Goal: Task Accomplishment & Management: Manage account settings

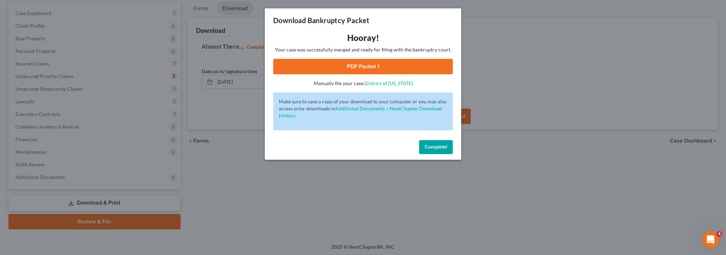
click at [565, 177] on div "Download Bankruptcy Packet Hooray! Your case was successfully merged and ready …" at bounding box center [363, 127] width 726 height 255
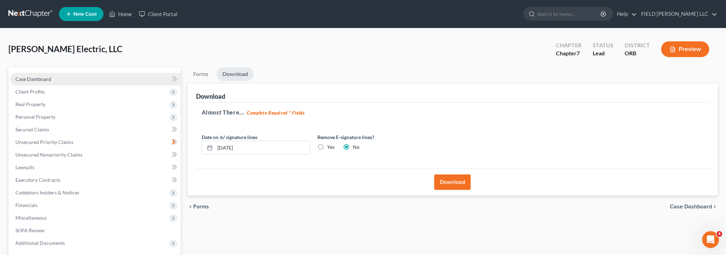
click at [65, 80] on link "Case Dashboard" at bounding box center [95, 79] width 171 height 13
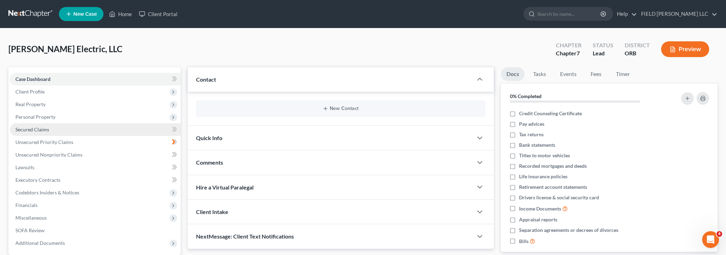
click at [41, 130] on span "Secured Claims" at bounding box center [32, 130] width 34 height 6
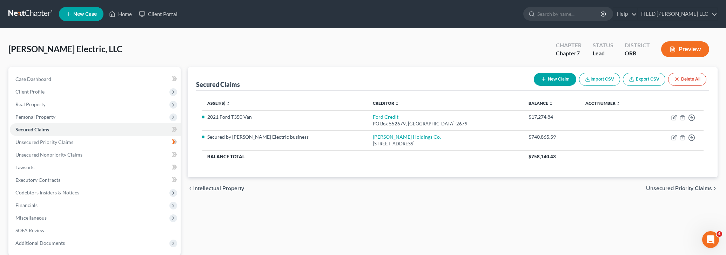
click at [550, 215] on div "Secured Claims New Claim Import CSV Export CSV Delete All Asset(s) expand_more …" at bounding box center [453, 181] width 538 height 228
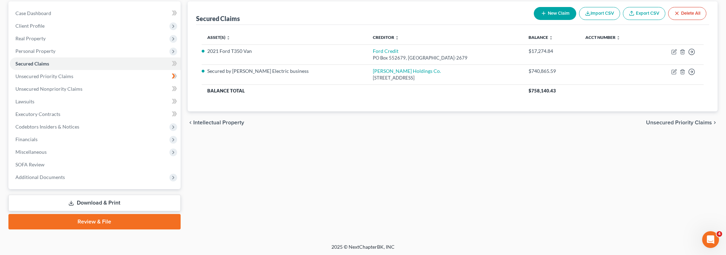
click at [105, 201] on link "Download & Print" at bounding box center [94, 203] width 172 height 16
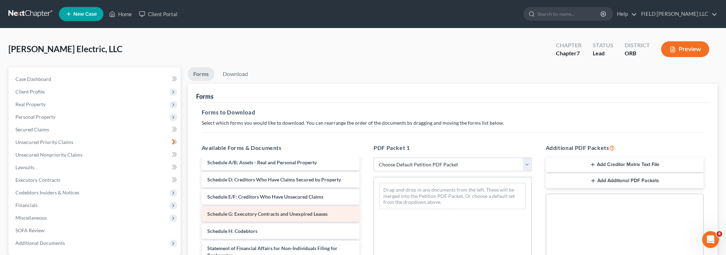
scroll to position [22, 0]
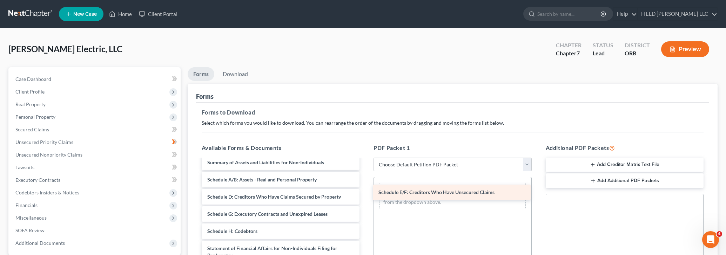
drag, startPoint x: 255, startPoint y: 199, endPoint x: 426, endPoint y: 196, distance: 171.3
click at [366, 196] on div "Schedule E/F: Creditors Who Have Unsecured Claims Voluntary Petition for Non-In…" at bounding box center [281, 244] width 170 height 212
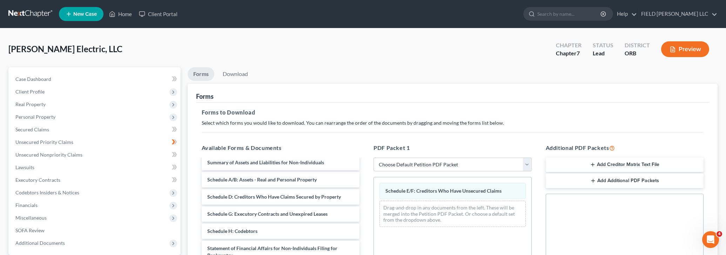
click at [555, 108] on h5 "Forms to Download" at bounding box center [453, 112] width 503 height 8
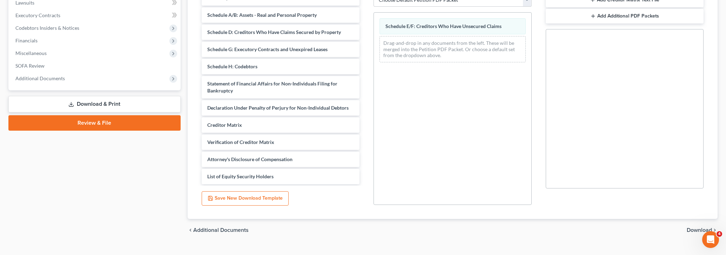
scroll to position [177, 0]
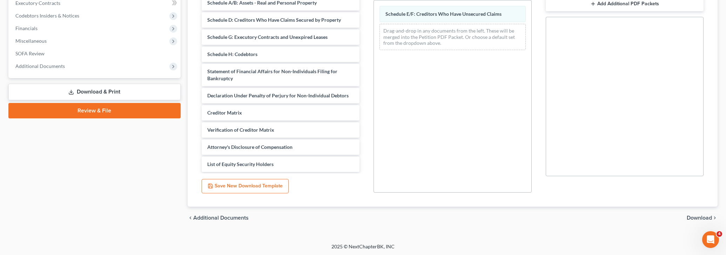
click at [691, 218] on span "Download" at bounding box center [699, 218] width 25 height 6
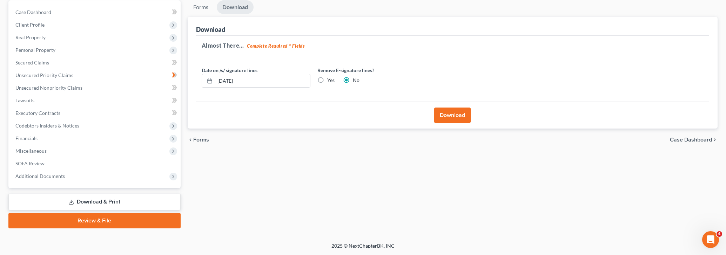
scroll to position [66, 0]
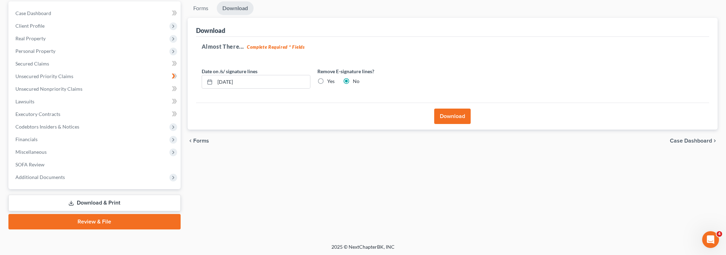
click at [450, 120] on button "Download" at bounding box center [452, 116] width 36 height 15
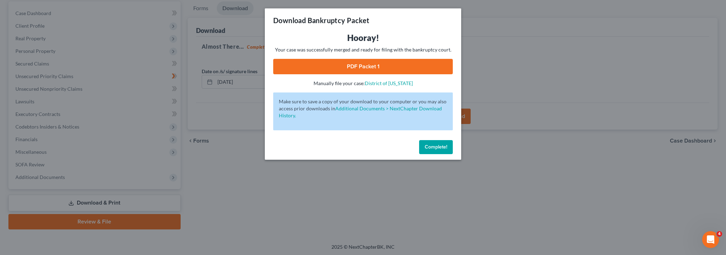
click at [357, 64] on link "PDF Packet 1" at bounding box center [363, 66] width 180 height 15
click at [130, 68] on div "Download Bankruptcy Packet Hooray! Your case was successfully merged and ready …" at bounding box center [363, 127] width 726 height 255
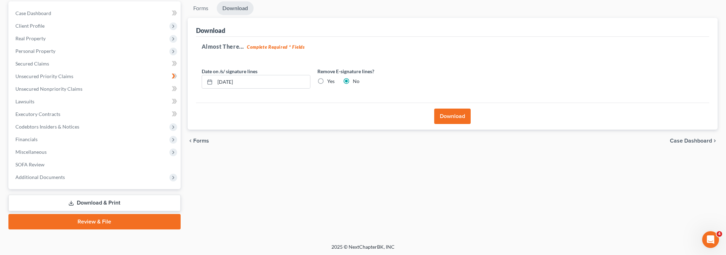
drag, startPoint x: 90, startPoint y: 200, endPoint x: 98, endPoint y: 200, distance: 7.4
click at [90, 200] on link "Download & Print" at bounding box center [94, 203] width 172 height 16
click at [101, 201] on link "Download & Print" at bounding box center [94, 203] width 172 height 16
click at [62, 74] on span "Unsecured Priority Claims" at bounding box center [44, 76] width 58 height 6
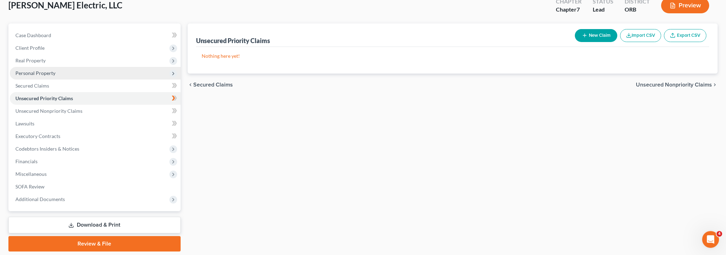
scroll to position [66, 0]
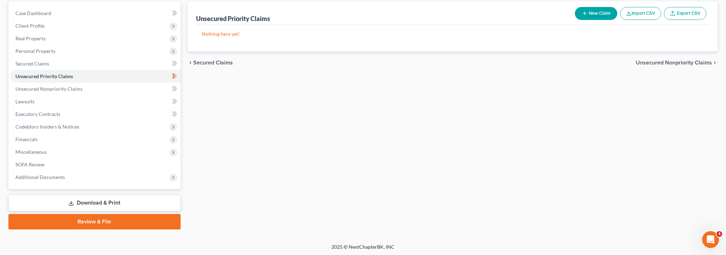
click at [90, 206] on link "Download & Print" at bounding box center [94, 203] width 172 height 16
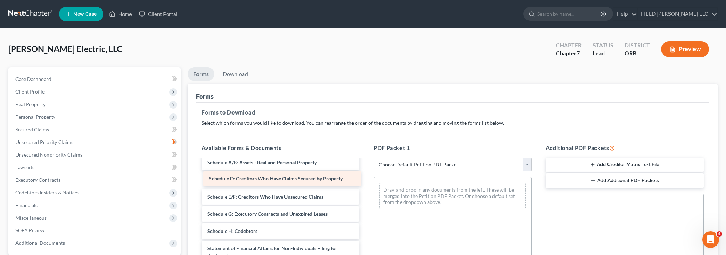
scroll to position [22, 0]
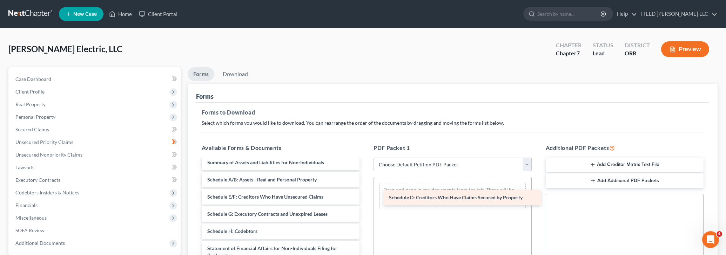
drag, startPoint x: 240, startPoint y: 179, endPoint x: 422, endPoint y: 198, distance: 182.8
click at [366, 198] on div "Schedule D: Creditors Who Have Claims Secured by Property Voluntary Petition fo…" at bounding box center [281, 244] width 170 height 212
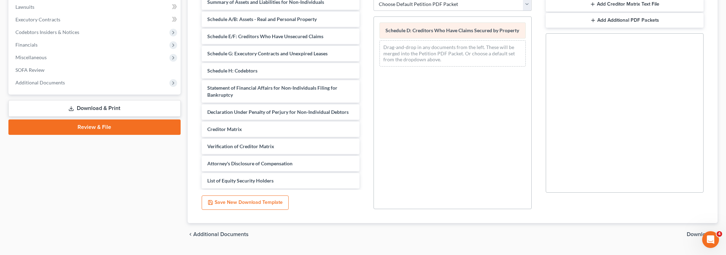
scroll to position [177, 0]
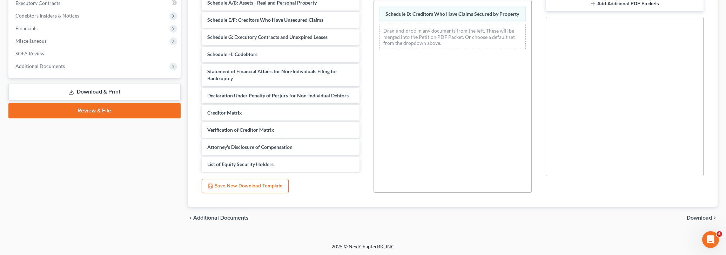
click at [703, 217] on span "Download" at bounding box center [699, 218] width 25 height 6
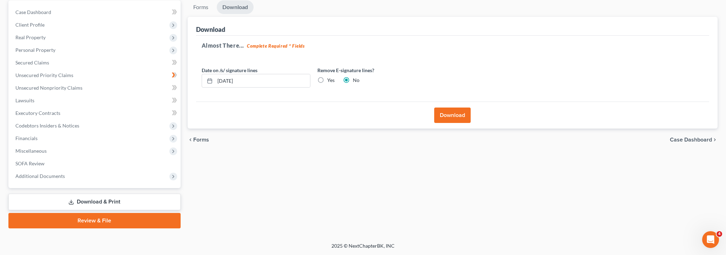
scroll to position [66, 0]
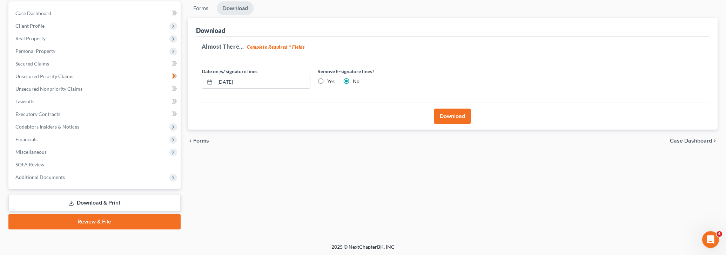
click at [455, 120] on button "Download" at bounding box center [452, 116] width 36 height 15
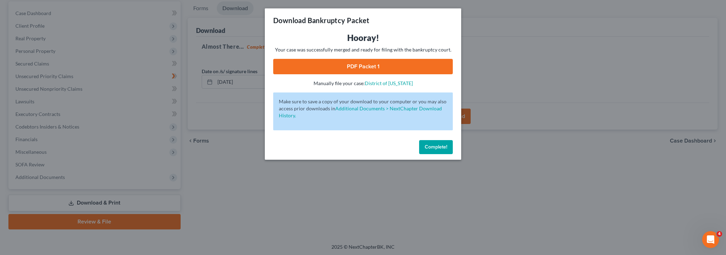
click at [359, 68] on link "PDF Packet 1" at bounding box center [363, 66] width 180 height 15
click at [439, 151] on button "Complete!" at bounding box center [436, 147] width 34 height 14
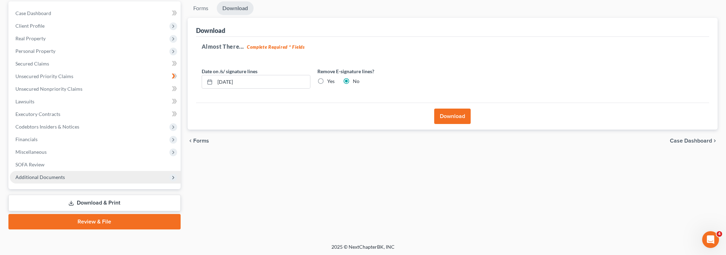
click at [94, 181] on span "Additional Documents" at bounding box center [95, 177] width 171 height 13
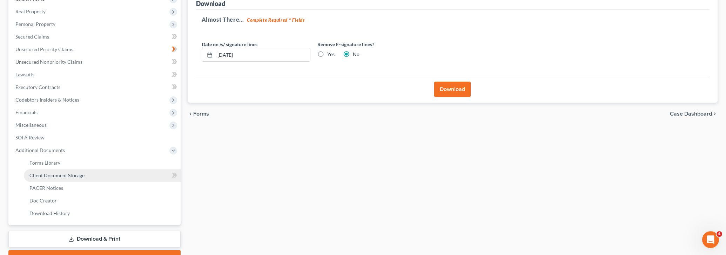
scroll to position [129, 0]
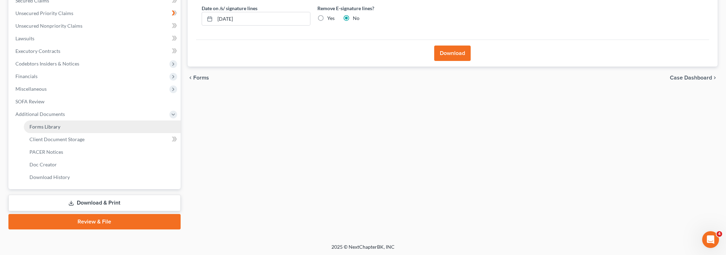
click at [60, 127] on link "Forms Library" at bounding box center [102, 127] width 157 height 13
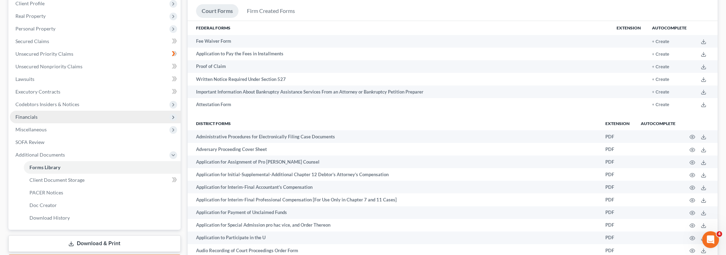
scroll to position [147, 0]
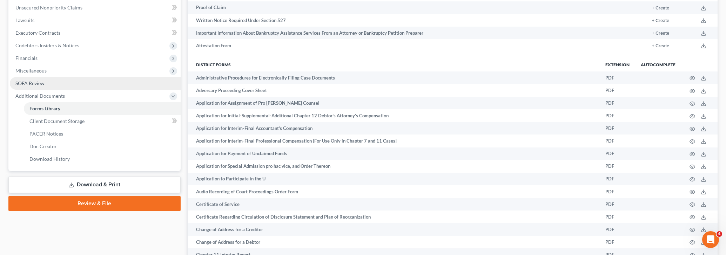
click at [38, 85] on span "SOFA Review" at bounding box center [29, 83] width 29 height 6
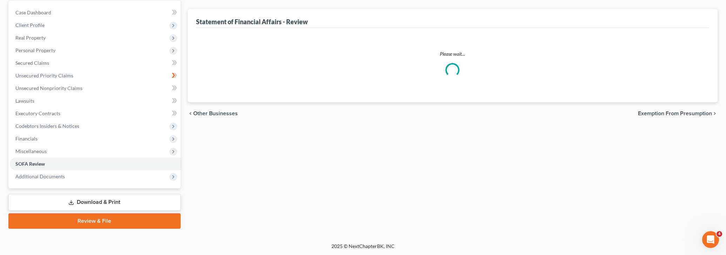
scroll to position [66, 0]
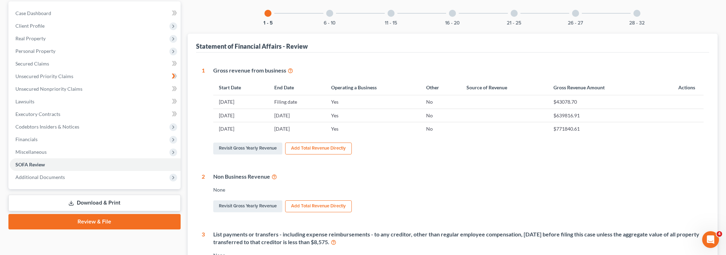
click at [456, 13] on div at bounding box center [452, 13] width 7 height 7
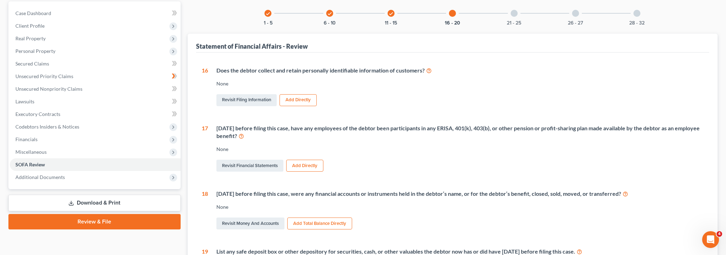
click at [389, 12] on icon "check" at bounding box center [391, 13] width 5 height 5
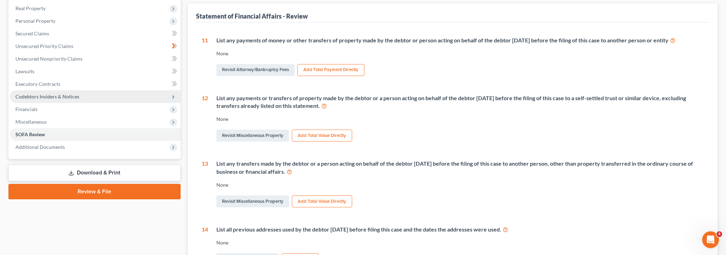
scroll to position [147, 0]
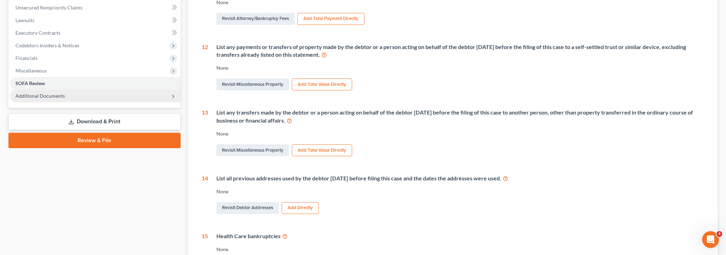
click at [65, 97] on span "Additional Documents" at bounding box center [95, 96] width 171 height 13
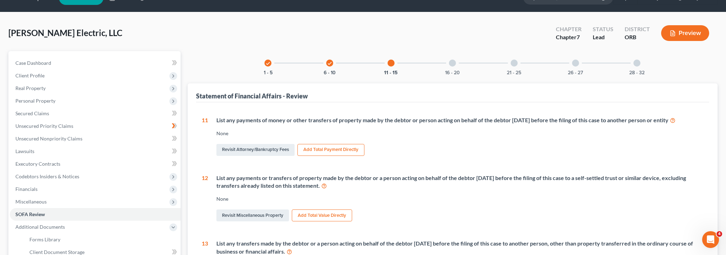
scroll to position [0, 0]
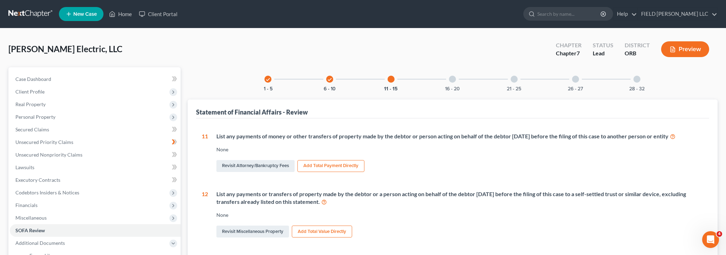
click at [455, 79] on div at bounding box center [452, 79] width 7 height 7
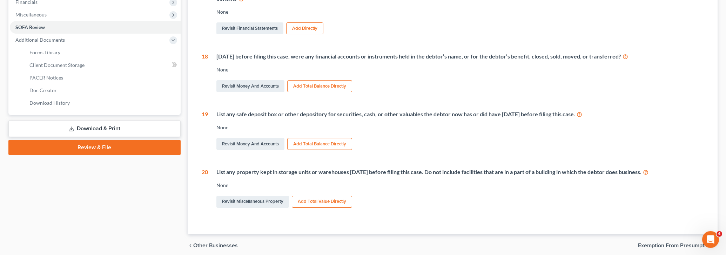
scroll to position [231, 0]
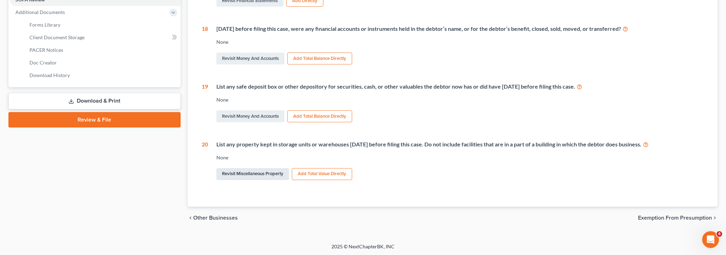
click at [255, 175] on link "Revisit Miscellaneous Property" at bounding box center [253, 174] width 73 height 12
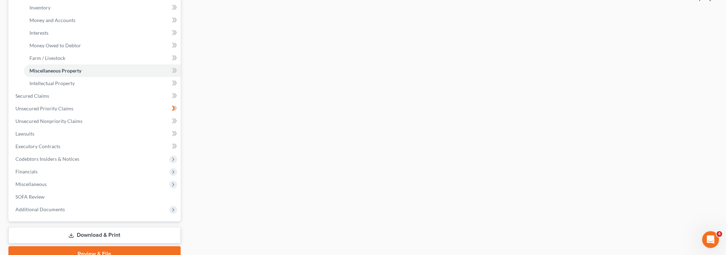
scroll to position [180, 0]
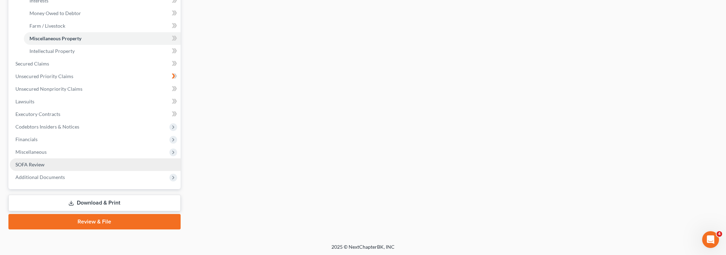
click at [75, 162] on link "SOFA Review" at bounding box center [95, 165] width 171 height 13
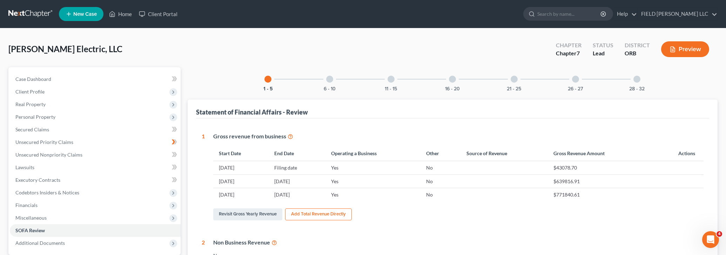
click at [456, 79] on div at bounding box center [452, 79] width 7 height 7
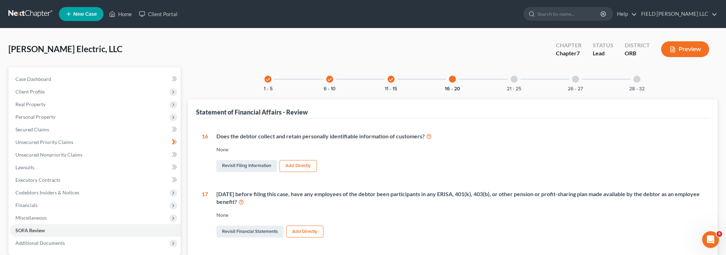
click at [634, 80] on div "28 - 32" at bounding box center [637, 79] width 24 height 24
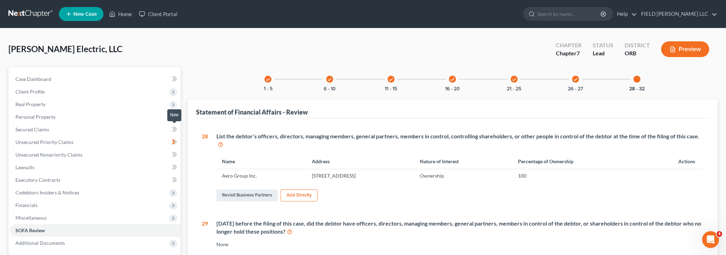
click at [171, 131] on span at bounding box center [174, 130] width 12 height 11
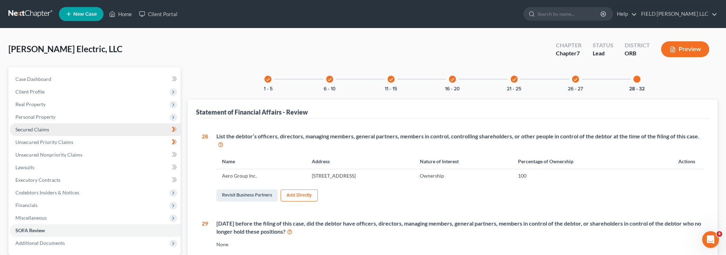
click at [63, 128] on link "Secured Claims" at bounding box center [95, 130] width 171 height 13
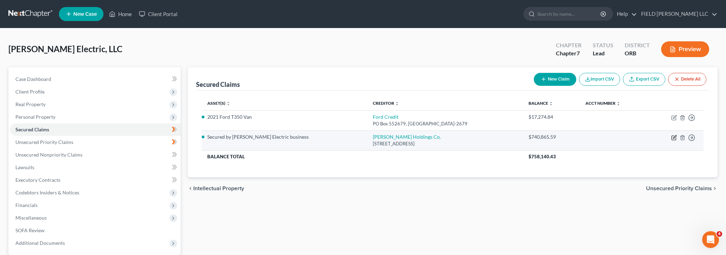
click at [675, 137] on icon "button" at bounding box center [675, 138] width 6 height 6
select select "38"
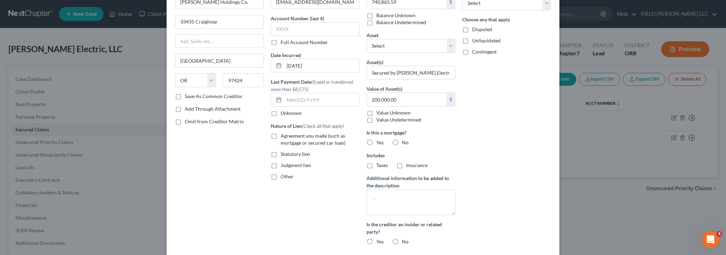
scroll to position [104, 0]
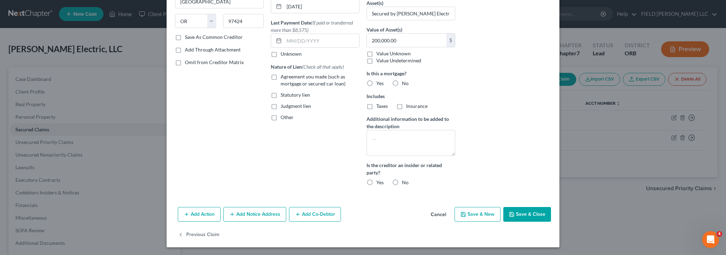
click at [250, 216] on button "Add Notice Address" at bounding box center [255, 214] width 63 height 15
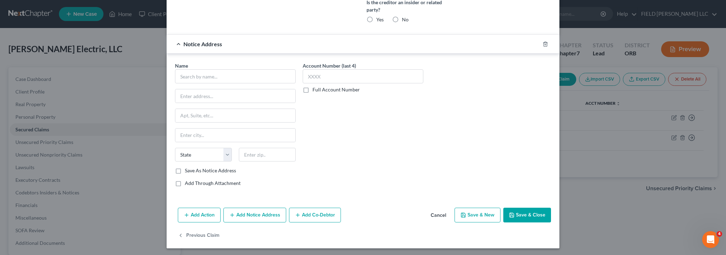
scroll to position [0, 0]
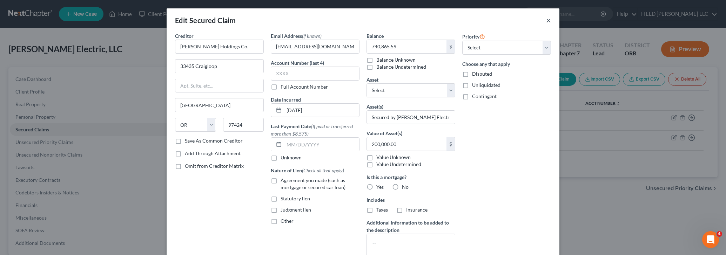
click at [549, 21] on button "×" at bounding box center [548, 20] width 5 height 8
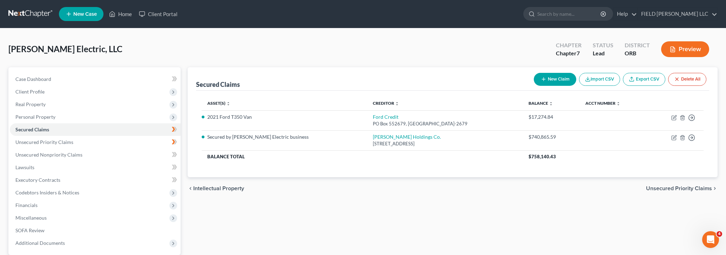
click at [228, 227] on div "Secured Claims New Claim Import CSV Export CSV Delete All Asset(s) expand_more …" at bounding box center [453, 181] width 538 height 228
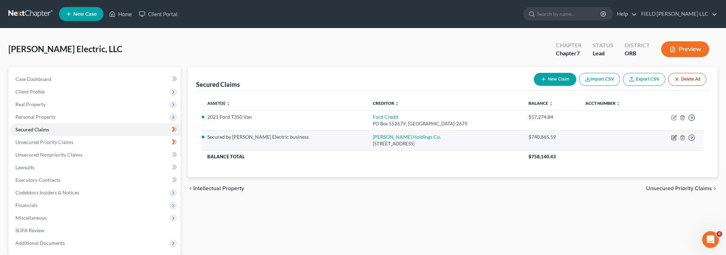
click at [673, 138] on icon "button" at bounding box center [675, 138] width 6 height 6
select select "38"
select select "0"
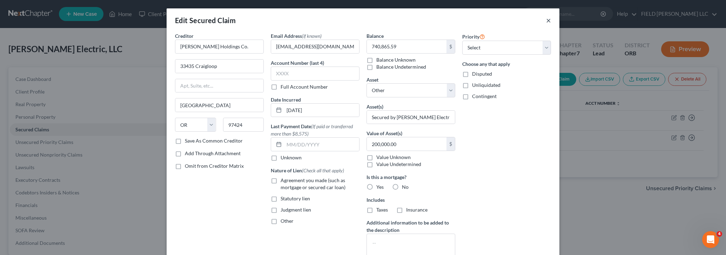
click at [549, 22] on button "×" at bounding box center [548, 20] width 5 height 8
